Goal: Find specific page/section: Find specific page/section

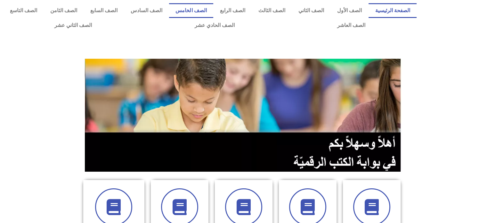
click at [205, 13] on link "الصف الخامس" at bounding box center [191, 10] width 44 height 15
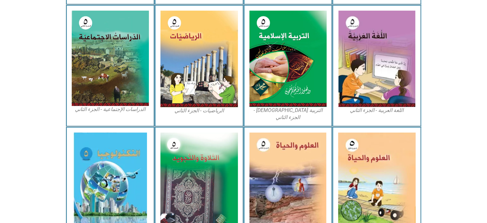
scroll to position [320, 0]
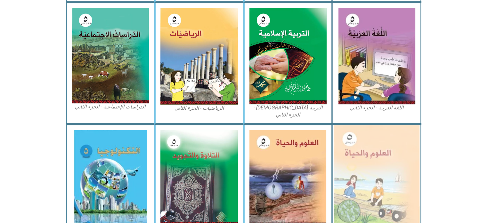
click at [374, 168] on img at bounding box center [376, 177] width 85 height 105
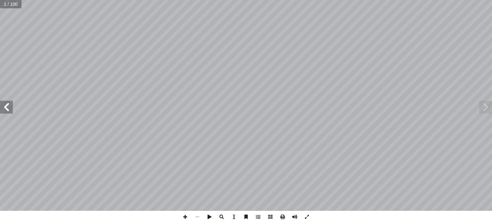
click at [11, 109] on span at bounding box center [6, 107] width 13 height 13
